Goal: Use online tool/utility: Utilize a website feature to perform a specific function

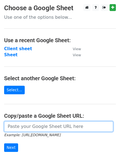
click at [28, 125] on input "url" at bounding box center [58, 126] width 109 height 10
paste input "https://docs.google.com/spreadsheets/d/1tF9gH_ANAjT0ZBRFgEON-6BQoYoYIGuG_SHoNw9…"
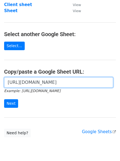
scroll to position [45, 0]
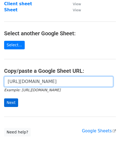
type input "https://docs.google.com/spreadsheets/d/1tF9gH_ANAjT0ZBRFgEON-6BQoYoYIGuG_SHoNw9…"
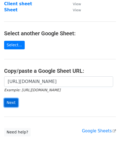
click at [12, 100] on input "Next" at bounding box center [11, 102] width 14 height 9
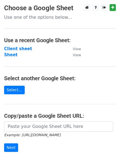
scroll to position [35, 0]
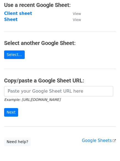
click at [46, 81] on h4 "Copy/paste a Google Sheet URL:" at bounding box center [60, 80] width 112 height 7
drag, startPoint x: 41, startPoint y: 85, endPoint x: 37, endPoint y: 88, distance: 4.7
click at [41, 85] on main "Choose a Google Sheet Use one of the options below... Use a recent Google Sheet…" at bounding box center [60, 57] width 120 height 177
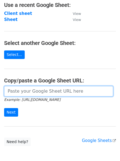
click at [34, 90] on input "url" at bounding box center [58, 91] width 109 height 10
paste input "[URL][DOMAIN_NAME]"
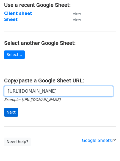
scroll to position [0, 128]
type input "[URL][DOMAIN_NAME]"
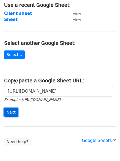
click at [8, 112] on input "Next" at bounding box center [11, 112] width 14 height 9
